Goal: Information Seeking & Learning: Learn about a topic

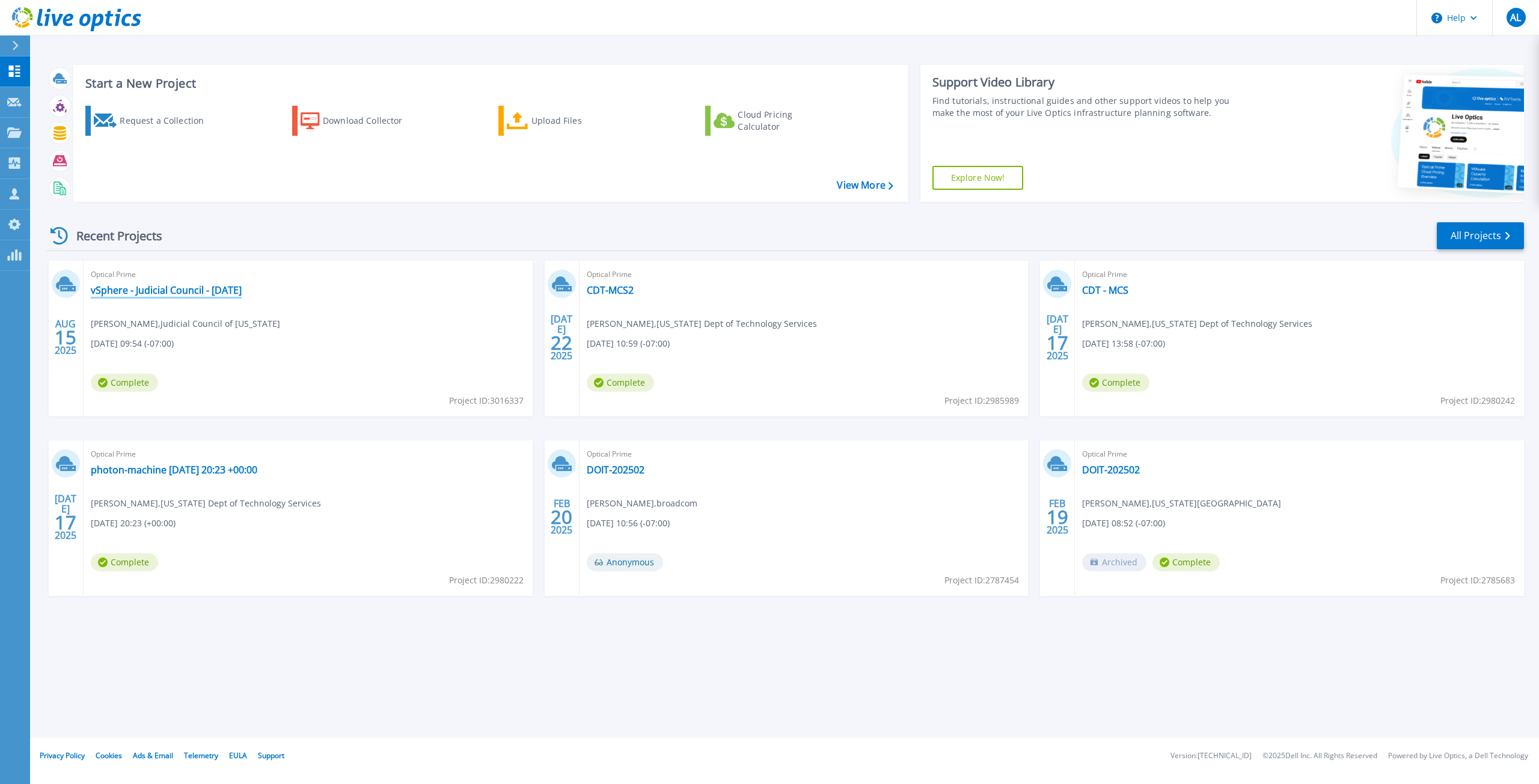
click at [208, 292] on link "vSphere - Judicial Council - [DATE]" at bounding box center [166, 290] width 151 height 12
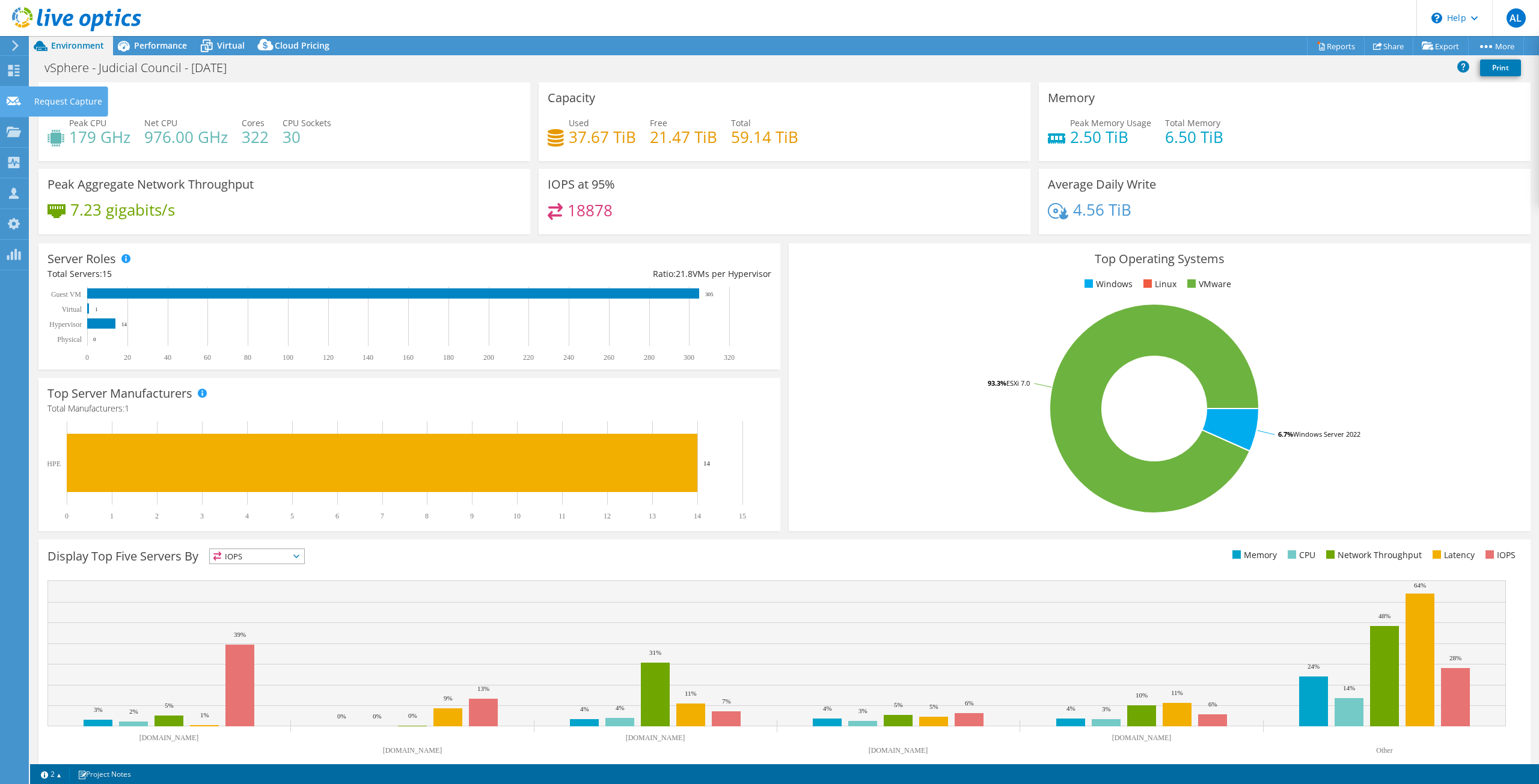
click at [7, 102] on use at bounding box center [14, 100] width 15 height 9
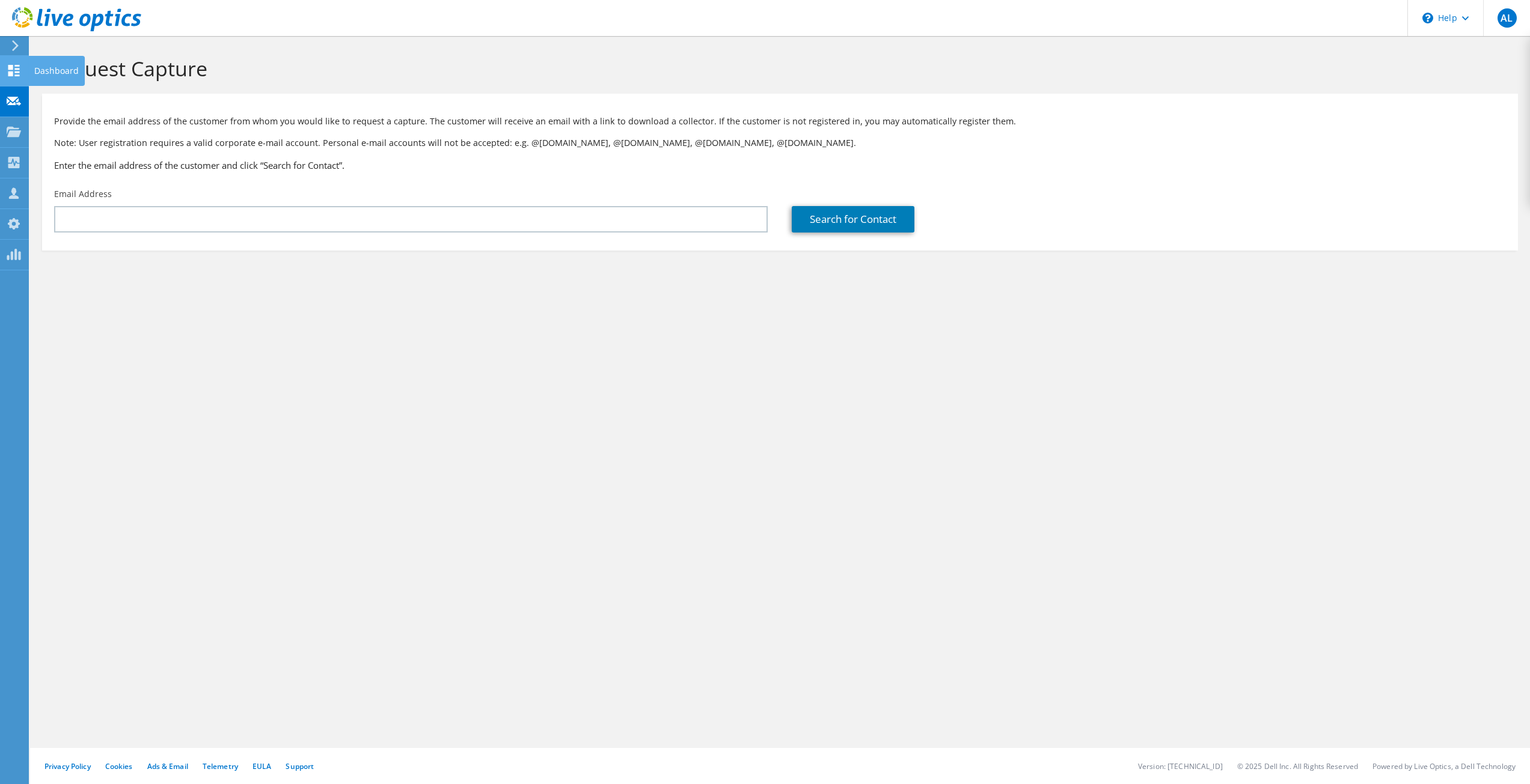
click at [13, 67] on icon at bounding box center [14, 70] width 15 height 11
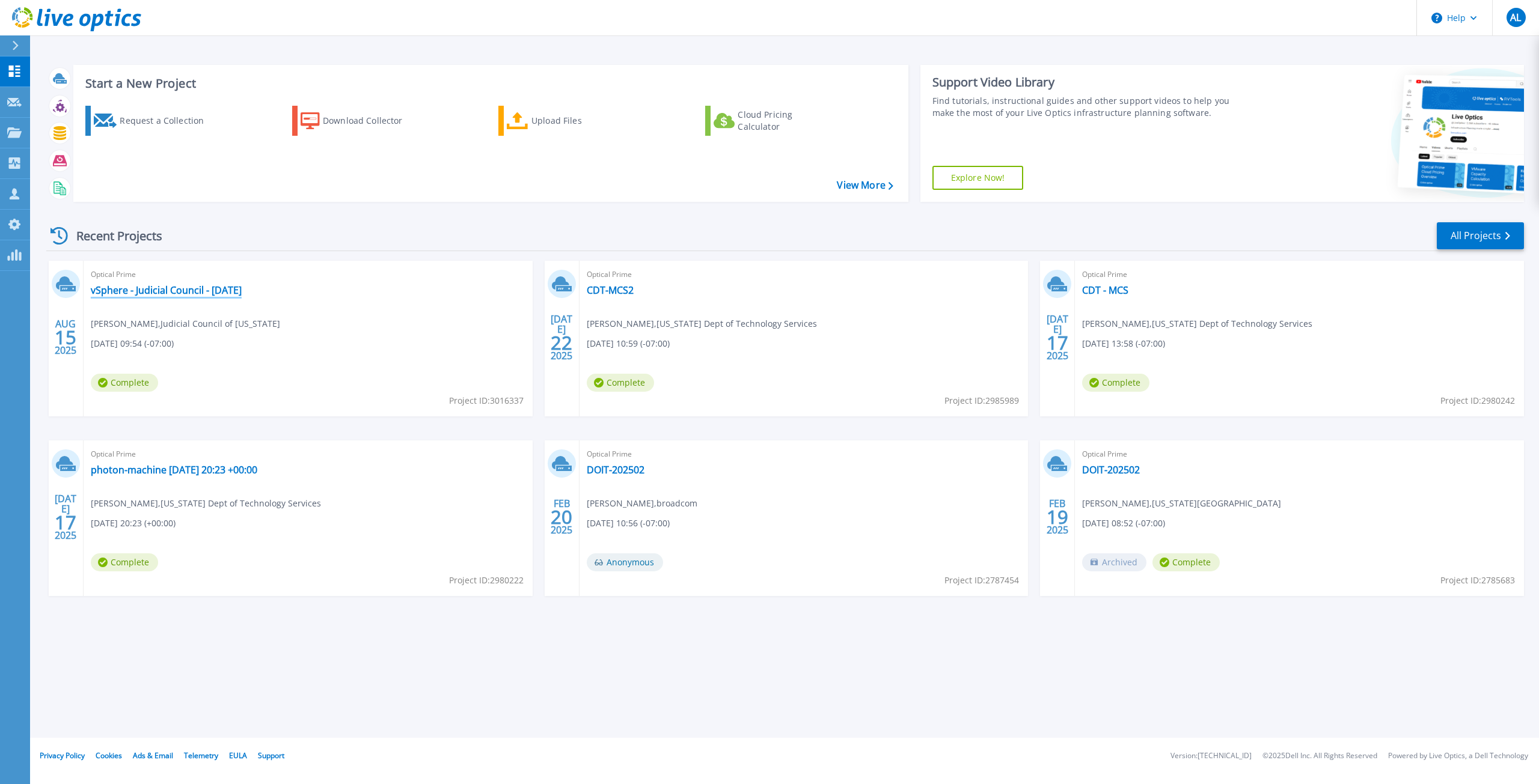
click at [193, 287] on link "vSphere - Judicial Council - [DATE]" at bounding box center [166, 290] width 151 height 12
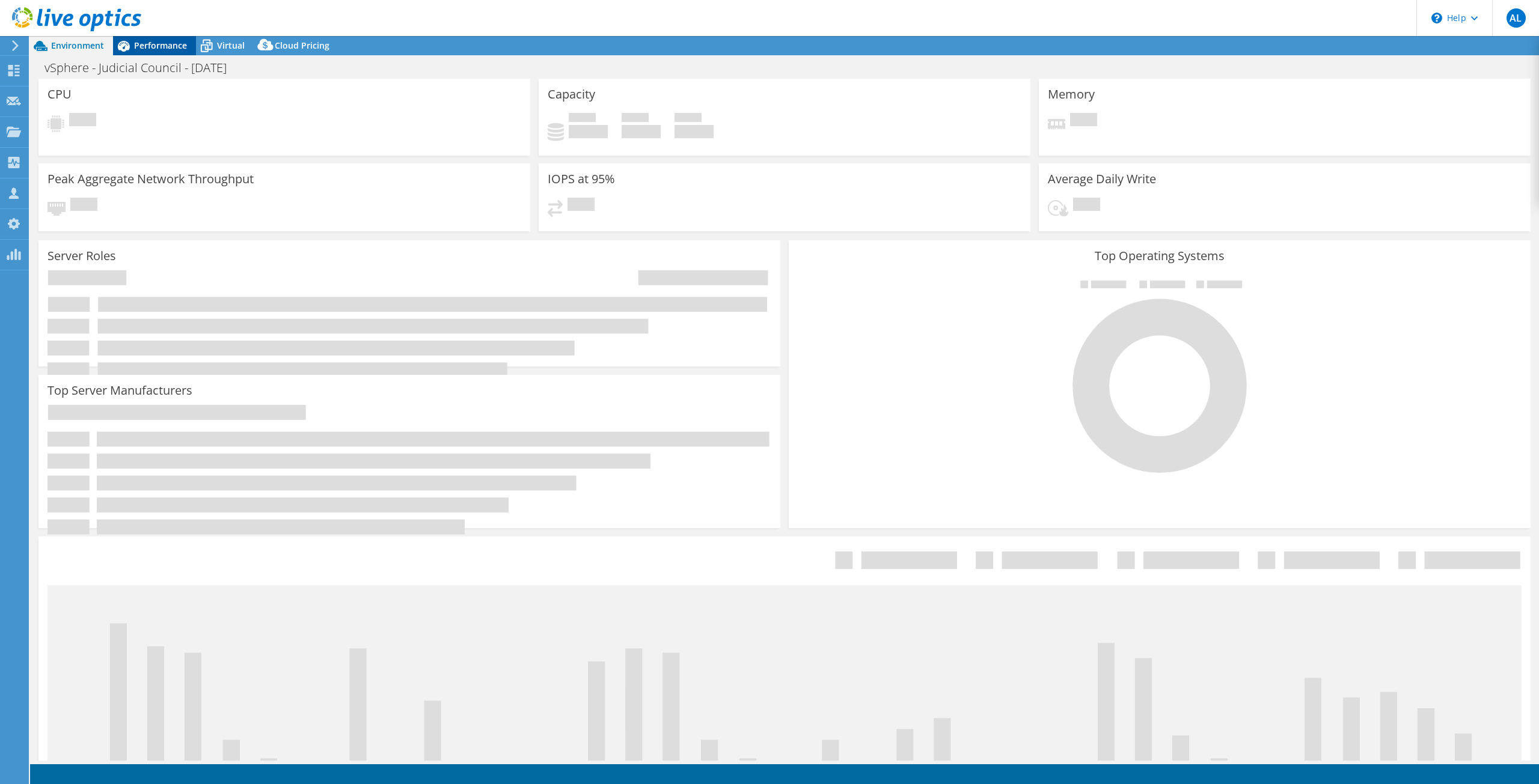
click at [151, 40] on span "Performance" at bounding box center [160, 45] width 53 height 11
select select "USD"
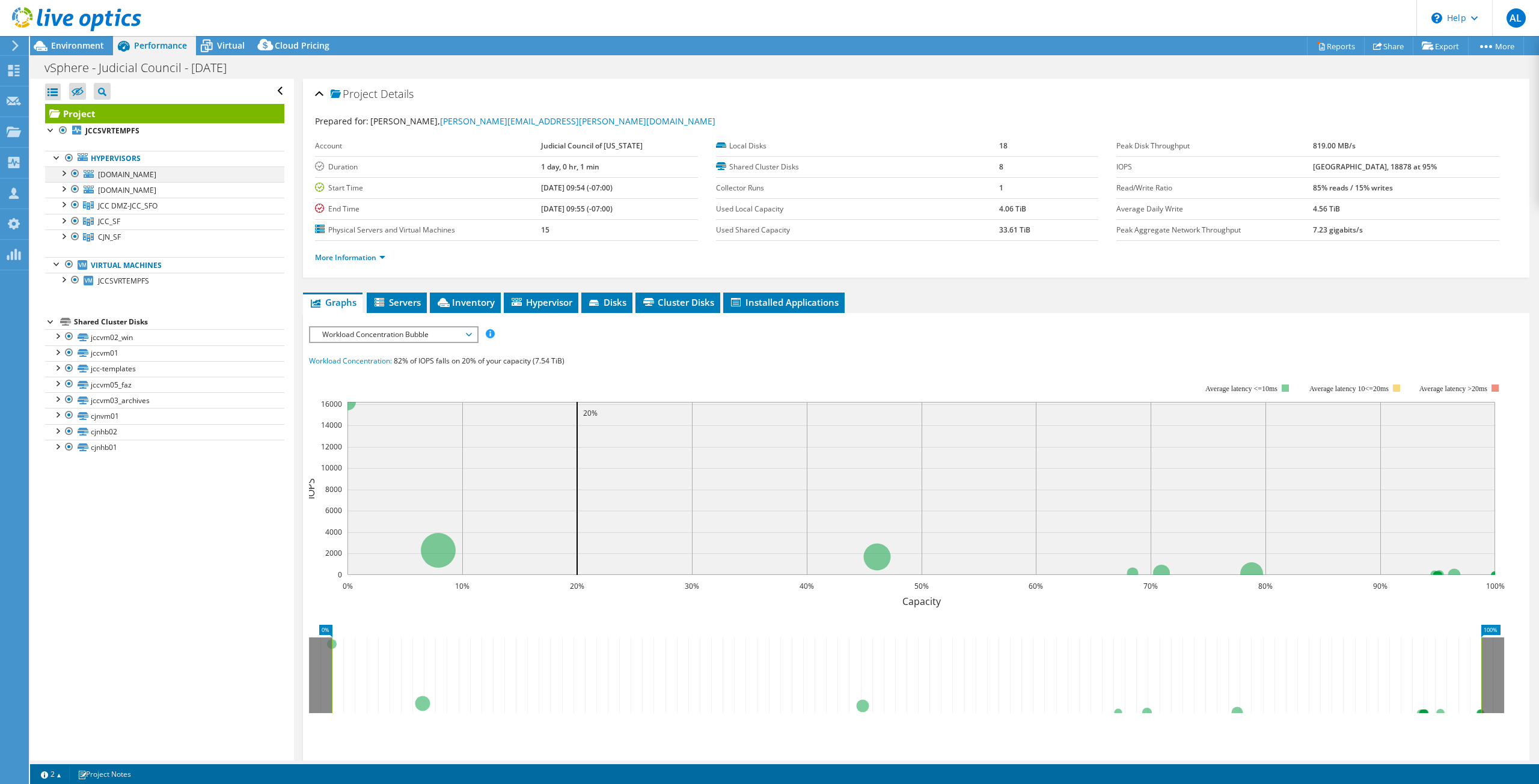
click at [62, 177] on div at bounding box center [63, 172] width 12 height 12
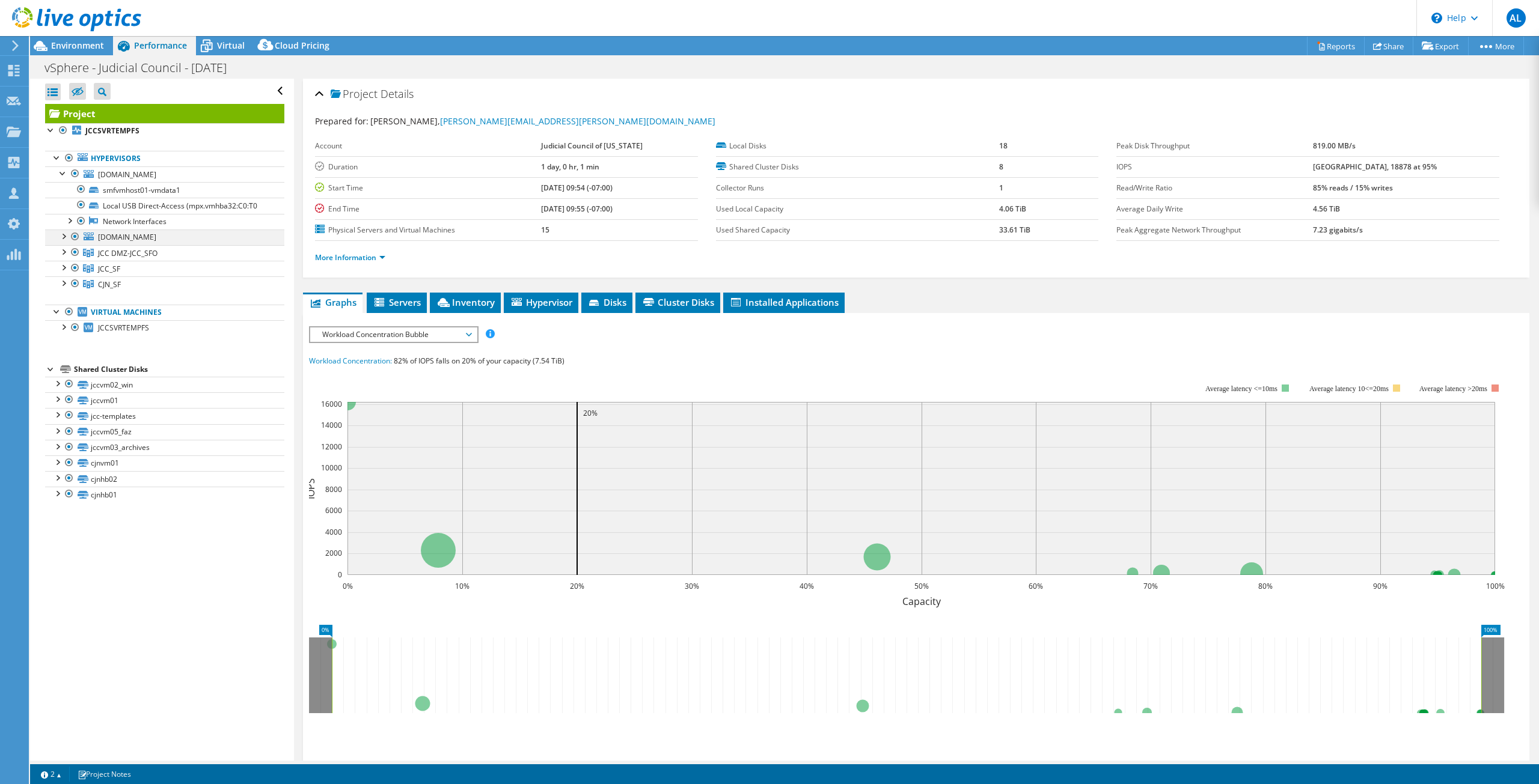
click at [66, 238] on div at bounding box center [63, 235] width 12 height 12
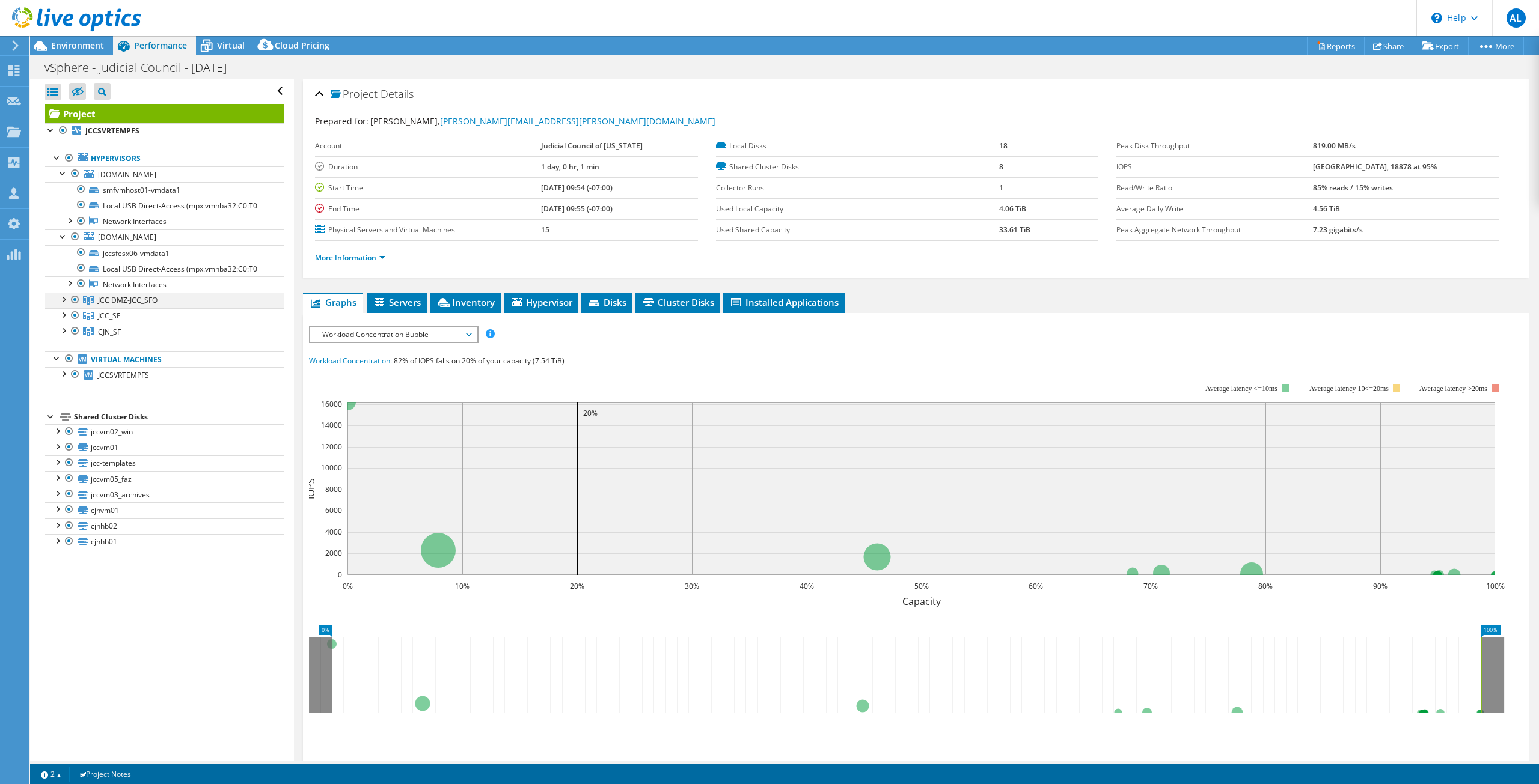
click at [65, 297] on div at bounding box center [63, 298] width 12 height 12
click at [65, 346] on div at bounding box center [63, 345] width 12 height 12
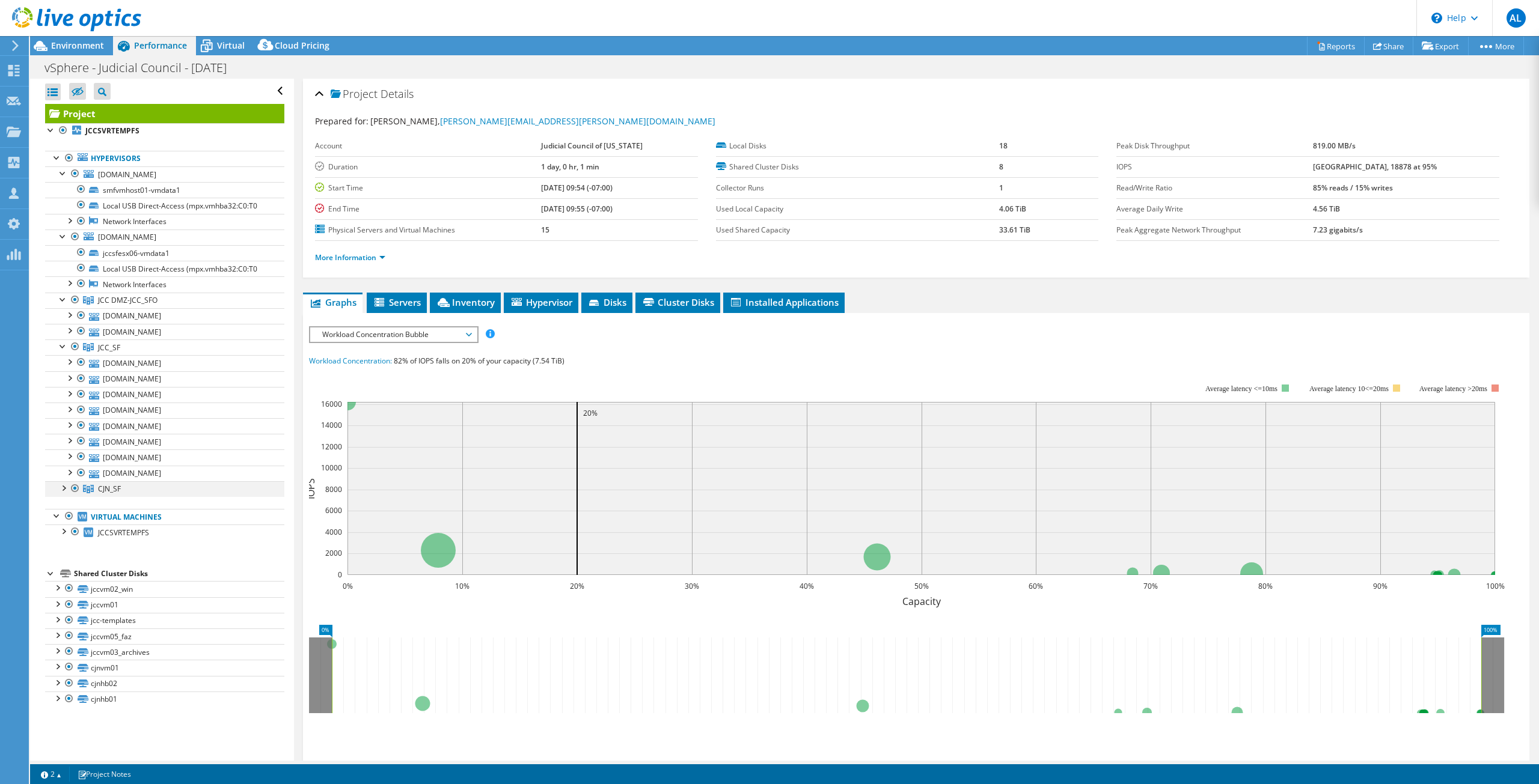
click at [61, 491] on div at bounding box center [63, 487] width 12 height 12
click at [561, 301] on span "Hypervisor" at bounding box center [541, 302] width 62 height 12
